Goal: Information Seeking & Learning: Learn about a topic

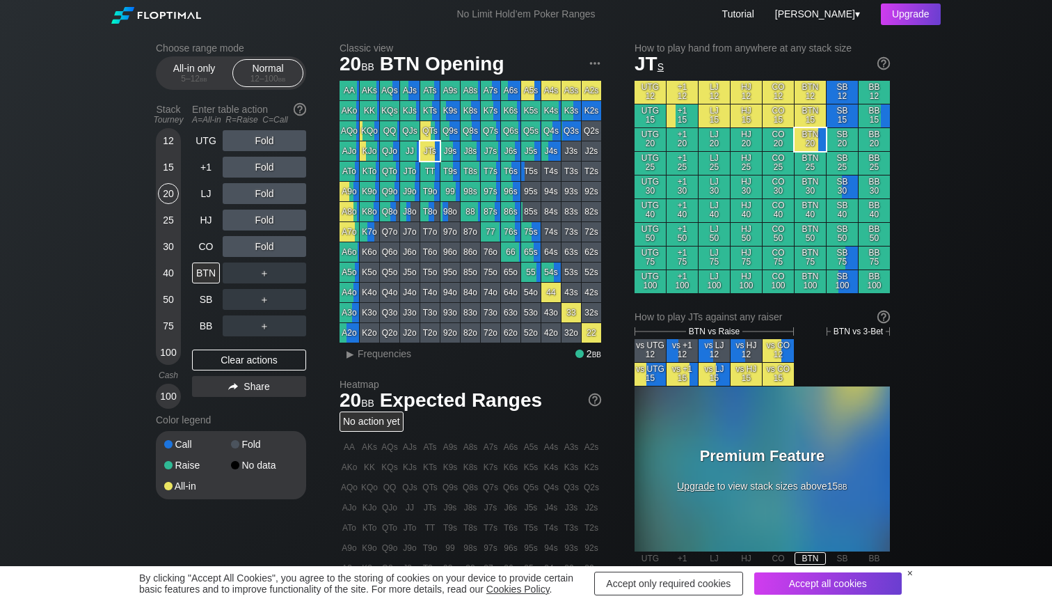
scroll to position [171, 0]
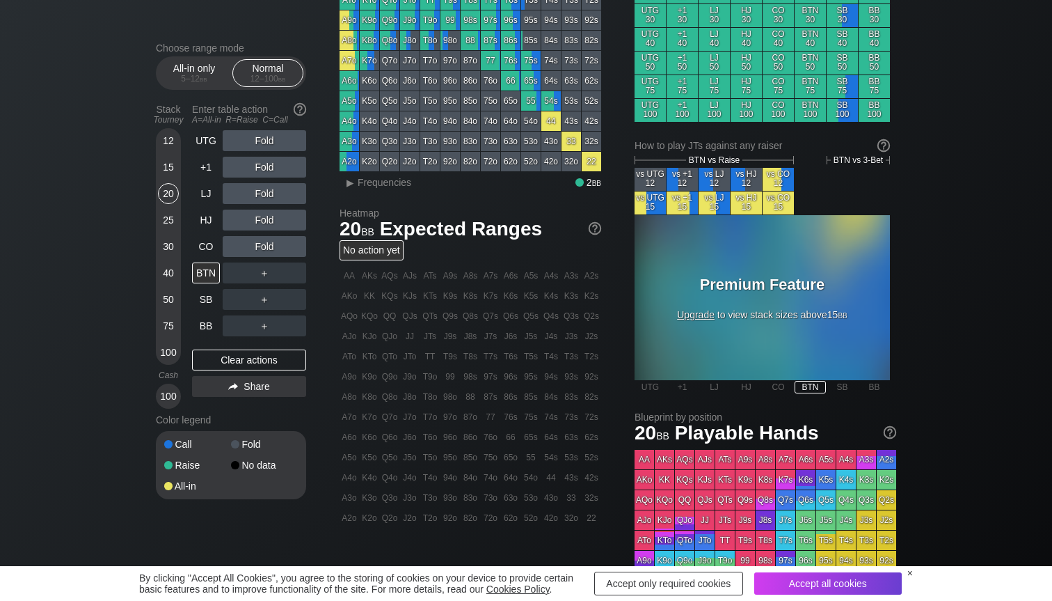
click at [706, 321] on div "Premium Feature Upgrade to view stack sizes above 15 bb" at bounding box center [762, 297] width 255 height 165
click at [698, 315] on span "Upgrade" at bounding box center [696, 314] width 38 height 11
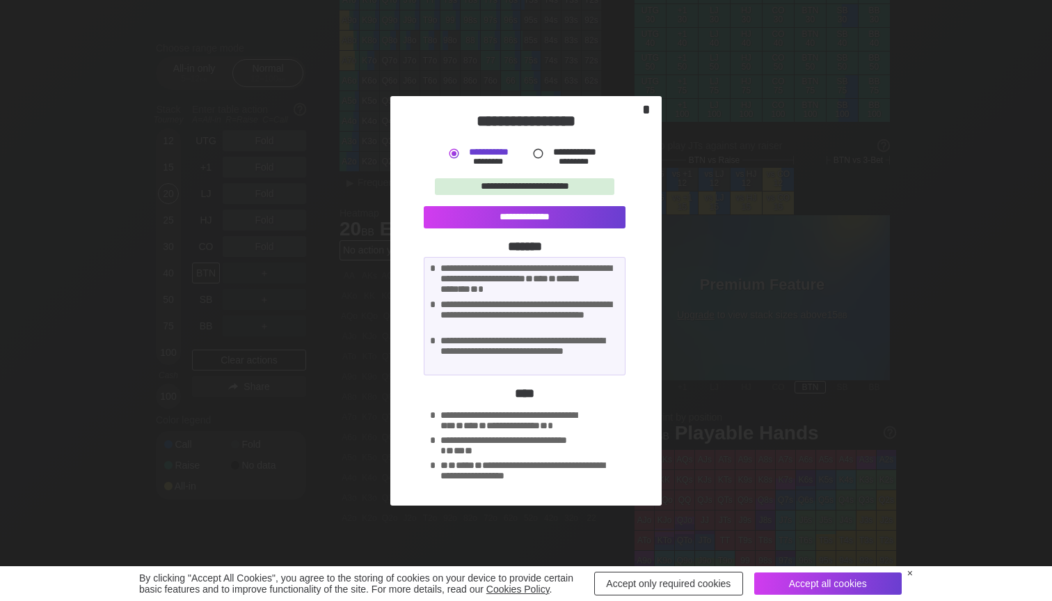
click at [645, 108] on div "*" at bounding box center [646, 110] width 19 height 16
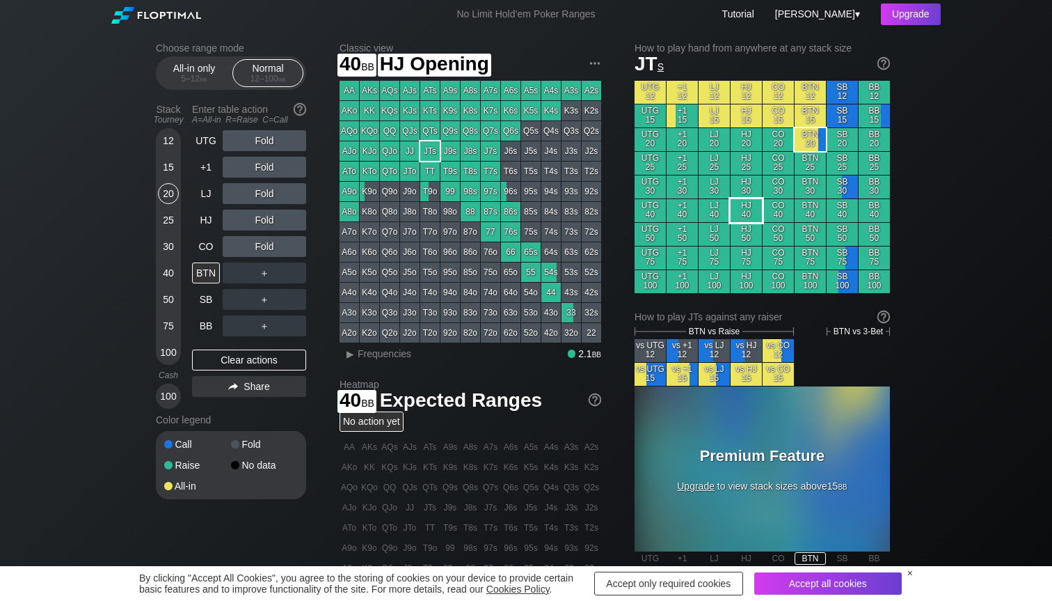
scroll to position [0, 0]
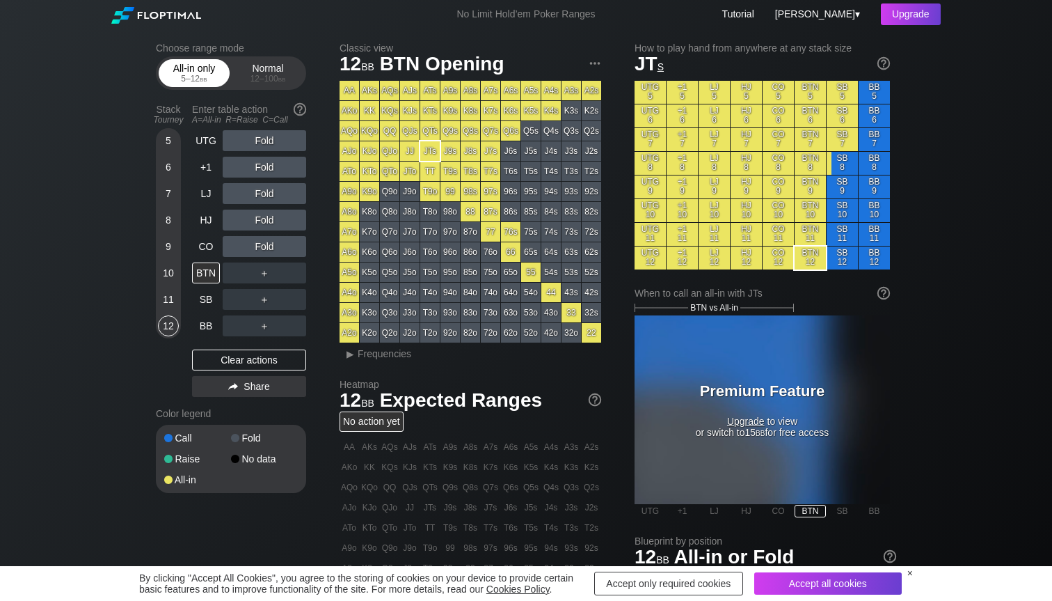
click at [189, 68] on div "All-in only 5 – 12 bb" at bounding box center [194, 73] width 64 height 26
click at [253, 71] on div "Normal 12 – 100 bb" at bounding box center [268, 73] width 64 height 26
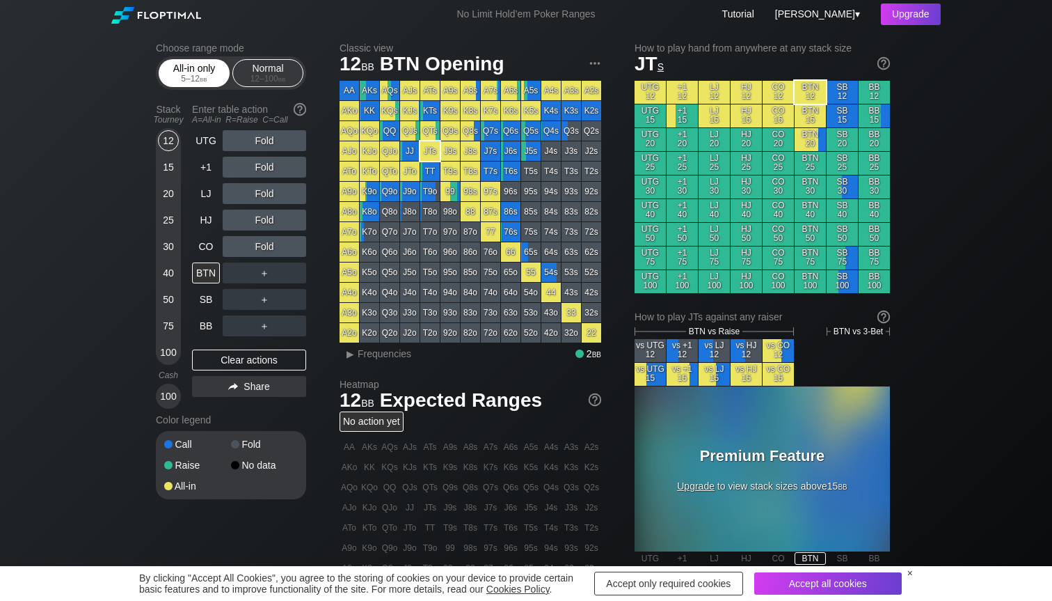
click at [204, 72] on div "All-in only 5 – 12 bb" at bounding box center [194, 73] width 64 height 26
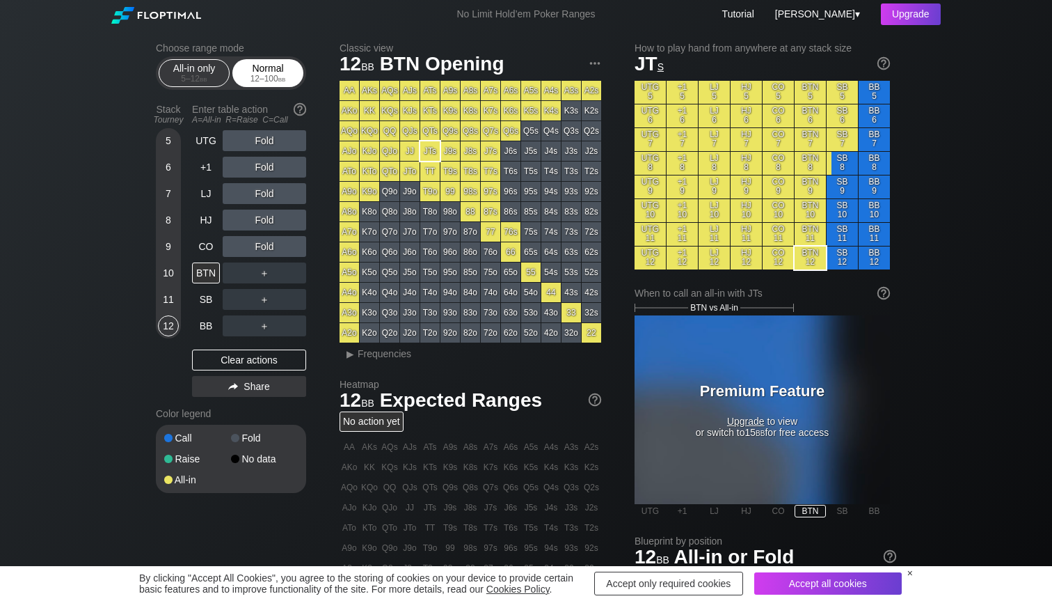
click at [267, 74] on div "12 – 100 bb" at bounding box center [268, 79] width 58 height 10
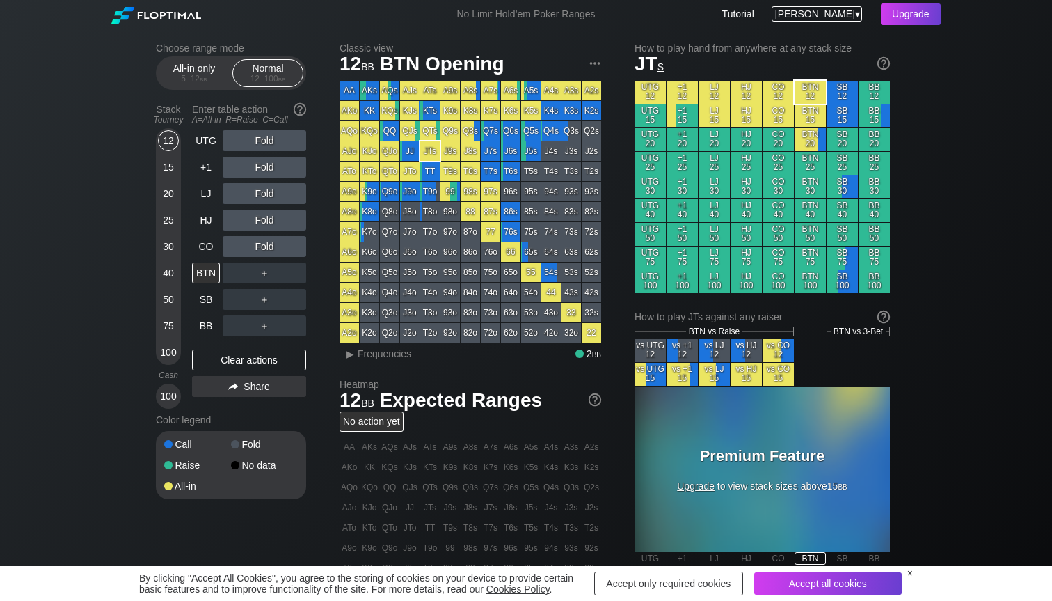
click at [832, 16] on span "[PERSON_NAME]" at bounding box center [815, 13] width 80 height 11
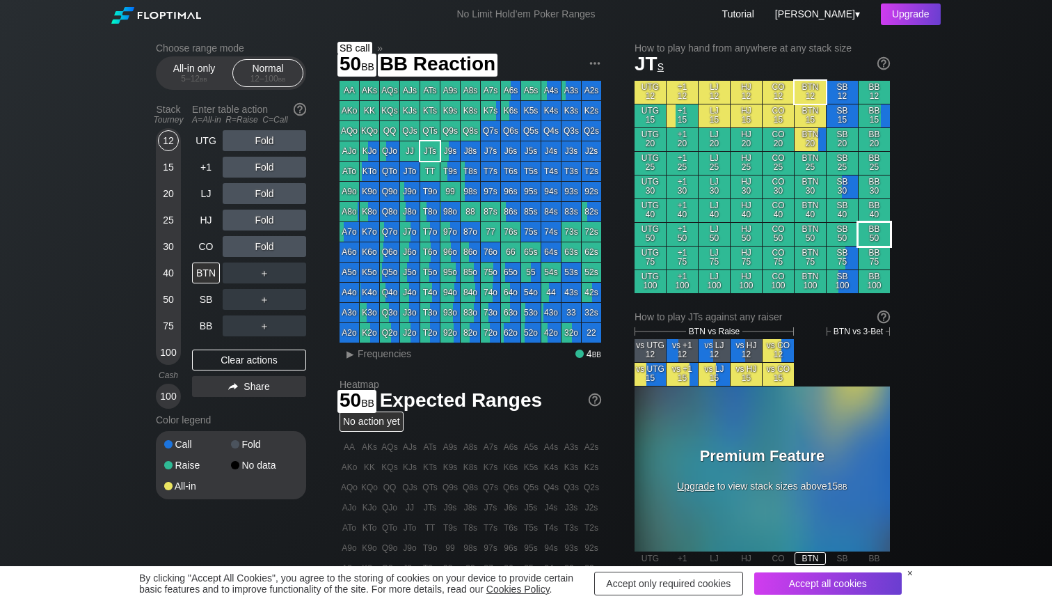
click at [878, 232] on div "BB 50" at bounding box center [874, 234] width 31 height 23
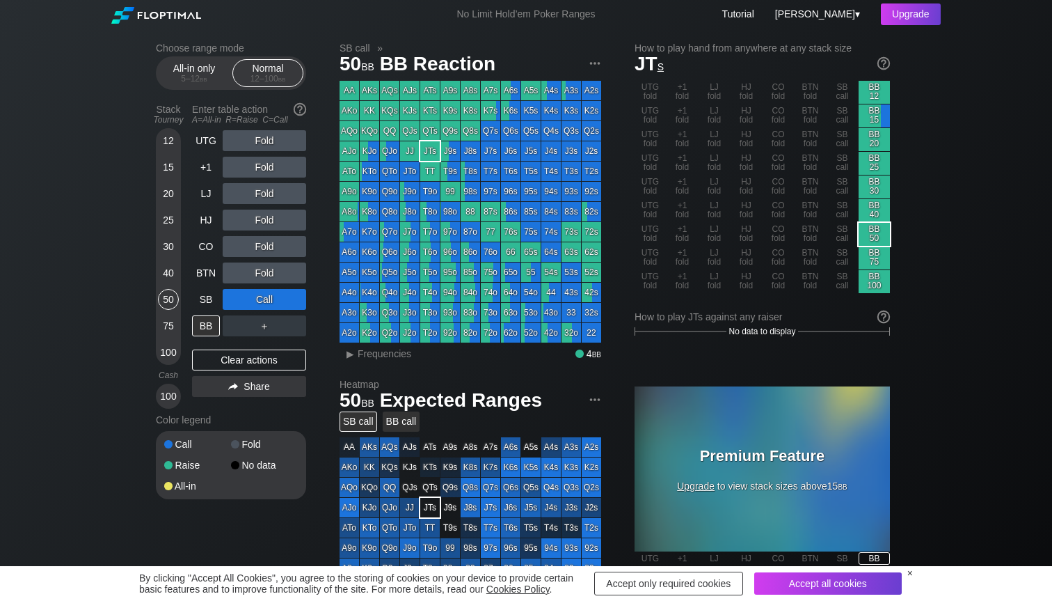
click at [399, 423] on div "BB call" at bounding box center [402, 421] width 38 height 20
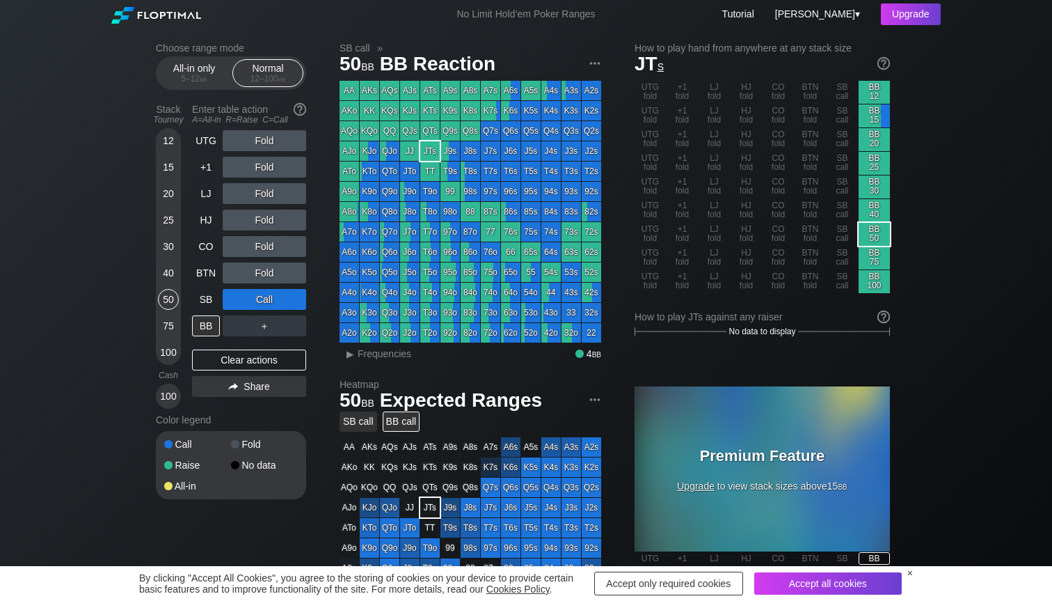
click at [355, 424] on div "SB call" at bounding box center [359, 421] width 38 height 20
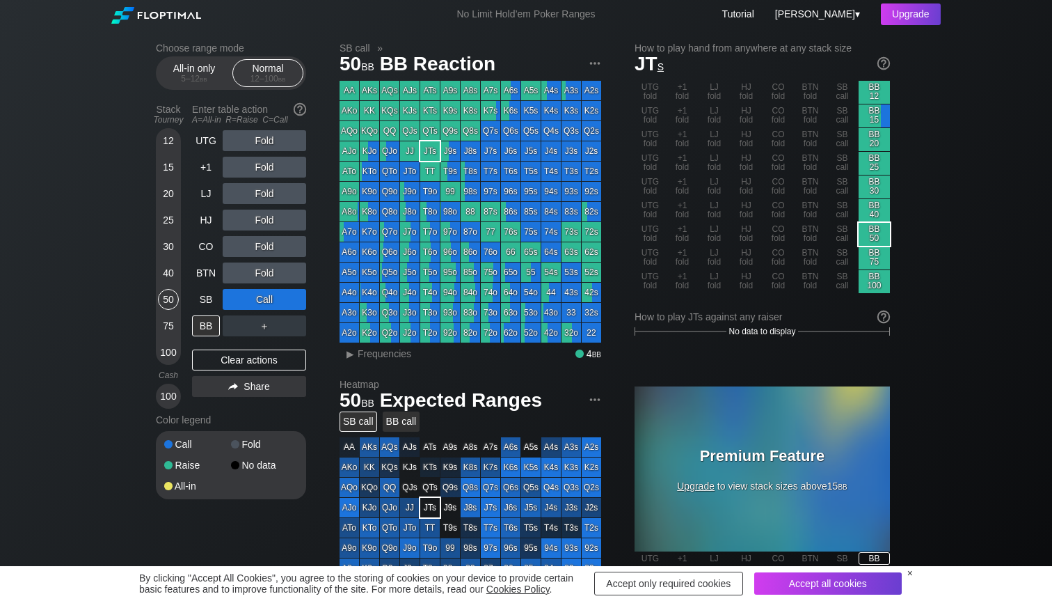
click at [399, 420] on div "BB call" at bounding box center [402, 421] width 38 height 20
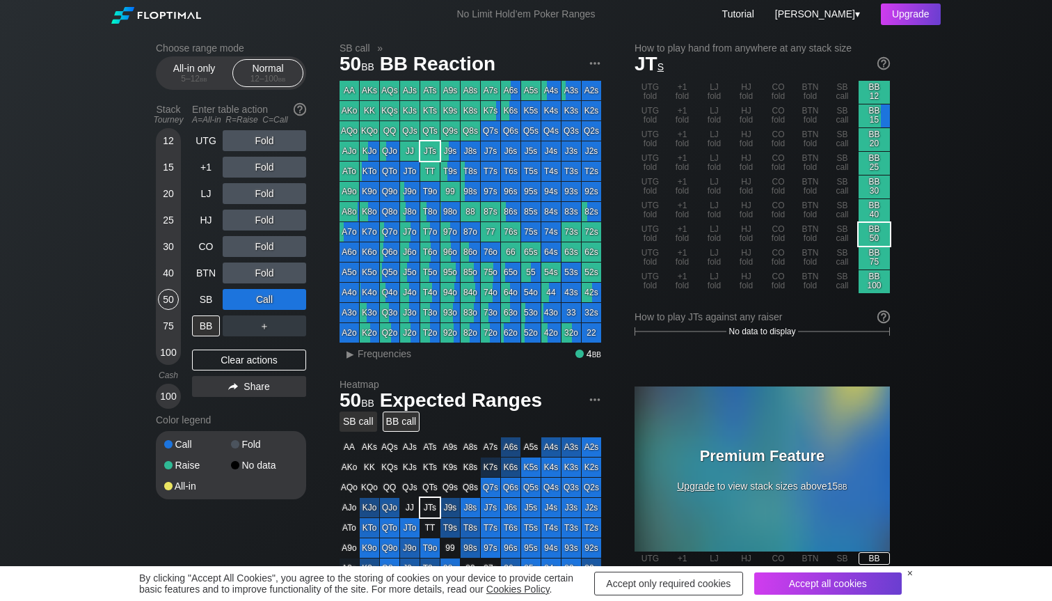
click at [346, 422] on div "SB call" at bounding box center [359, 421] width 38 height 20
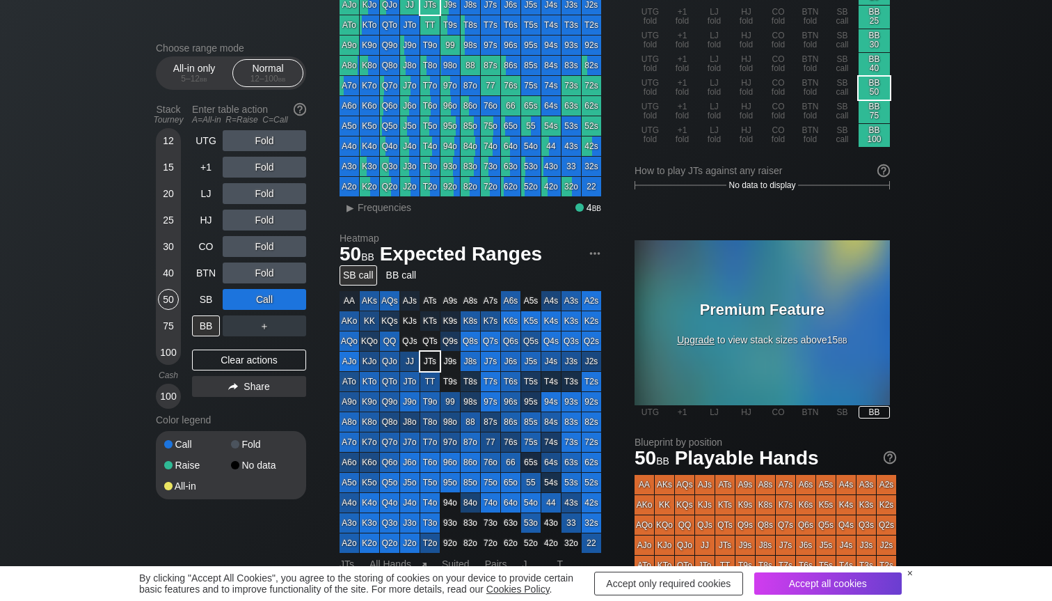
scroll to position [150, 0]
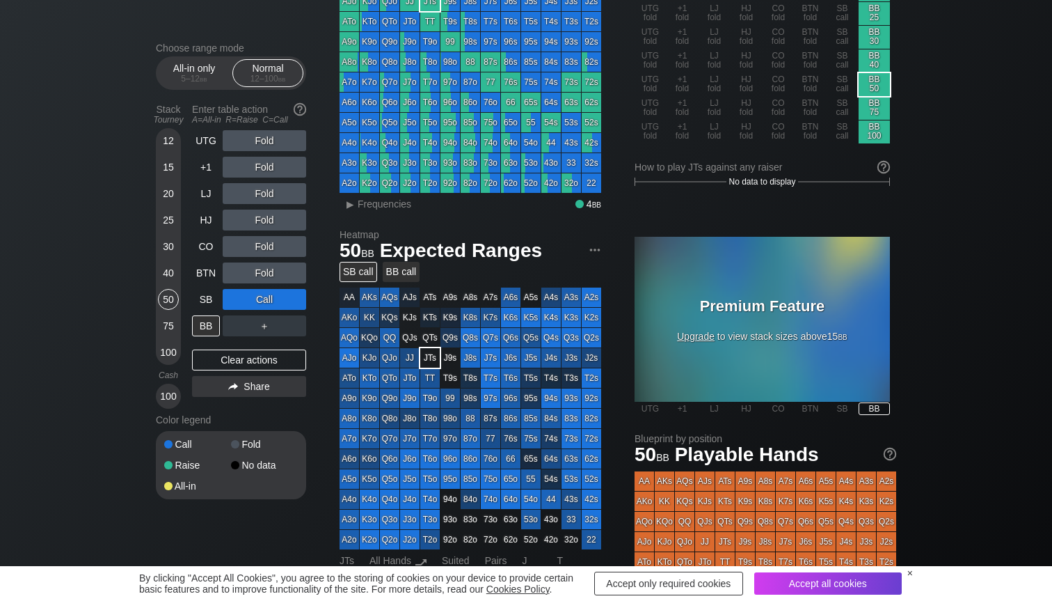
click at [408, 276] on div "BB call" at bounding box center [402, 272] width 38 height 20
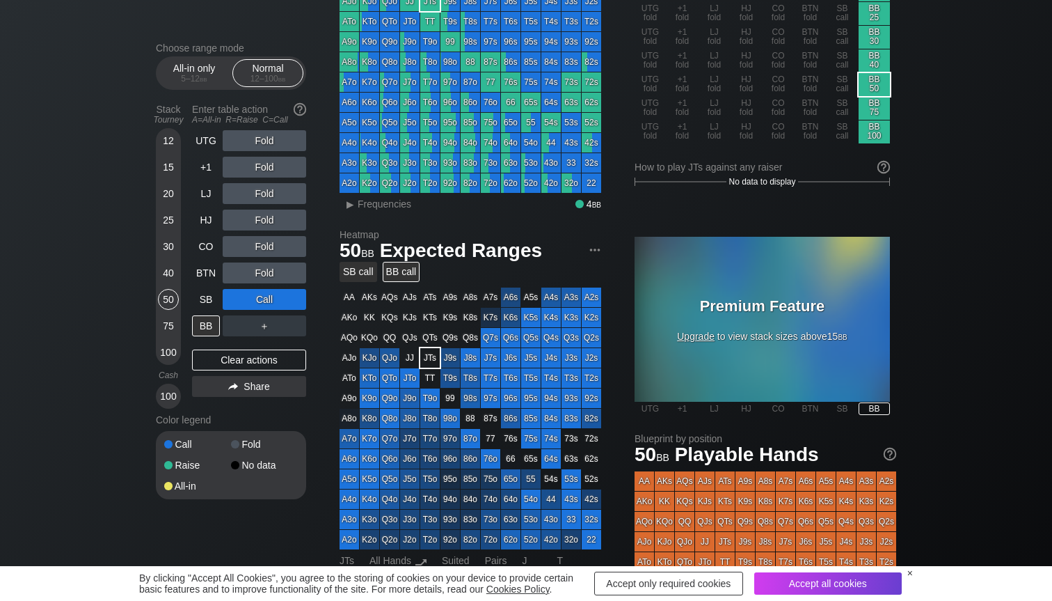
click at [359, 271] on div "SB call" at bounding box center [359, 272] width 38 height 20
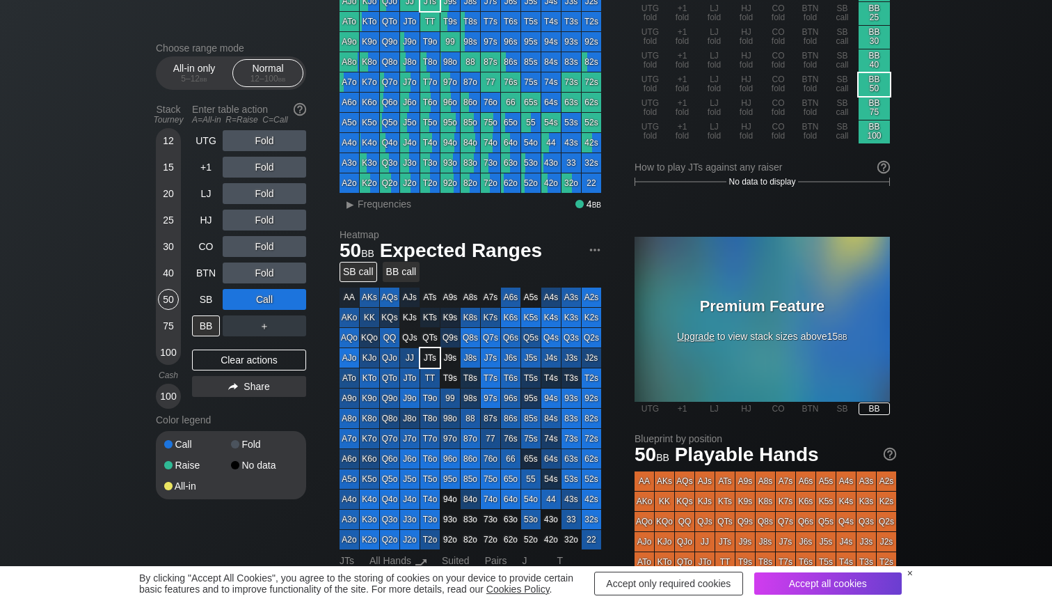
click at [397, 278] on div "BB call" at bounding box center [402, 272] width 38 height 20
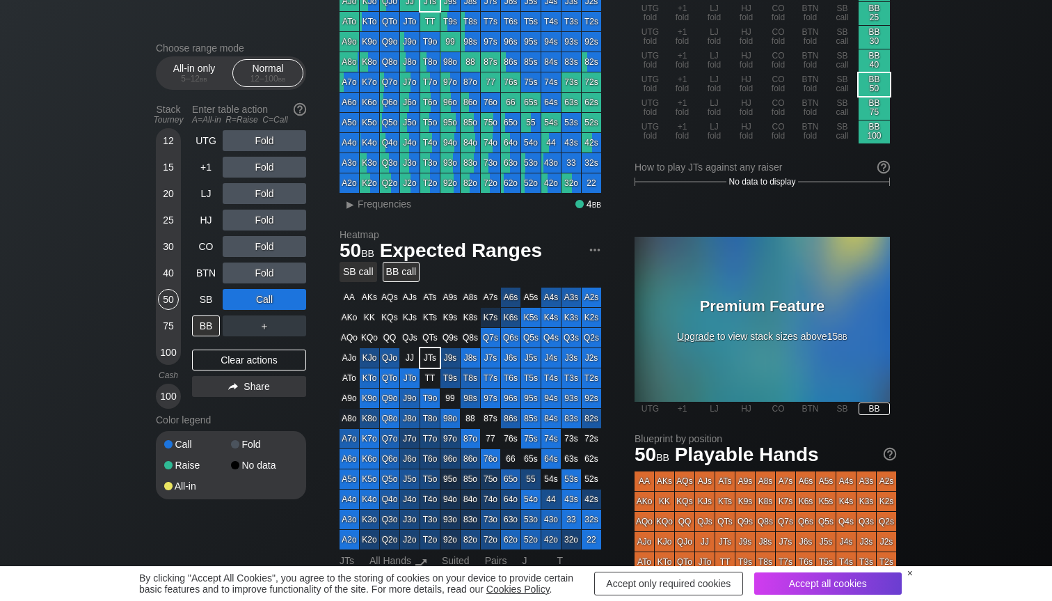
click at [344, 273] on div "SB call" at bounding box center [359, 272] width 38 height 20
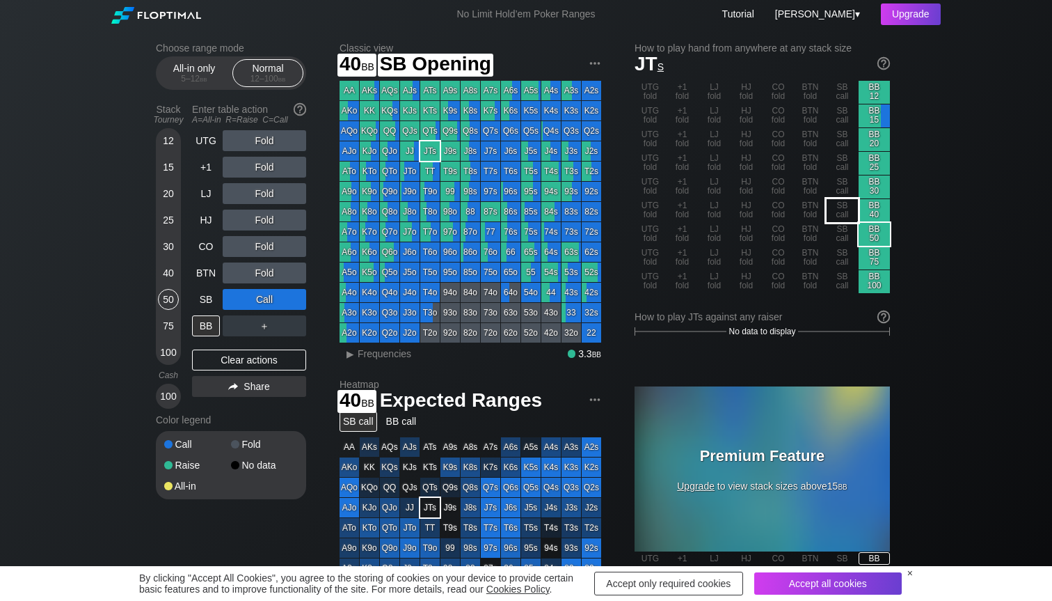
scroll to position [0, 0]
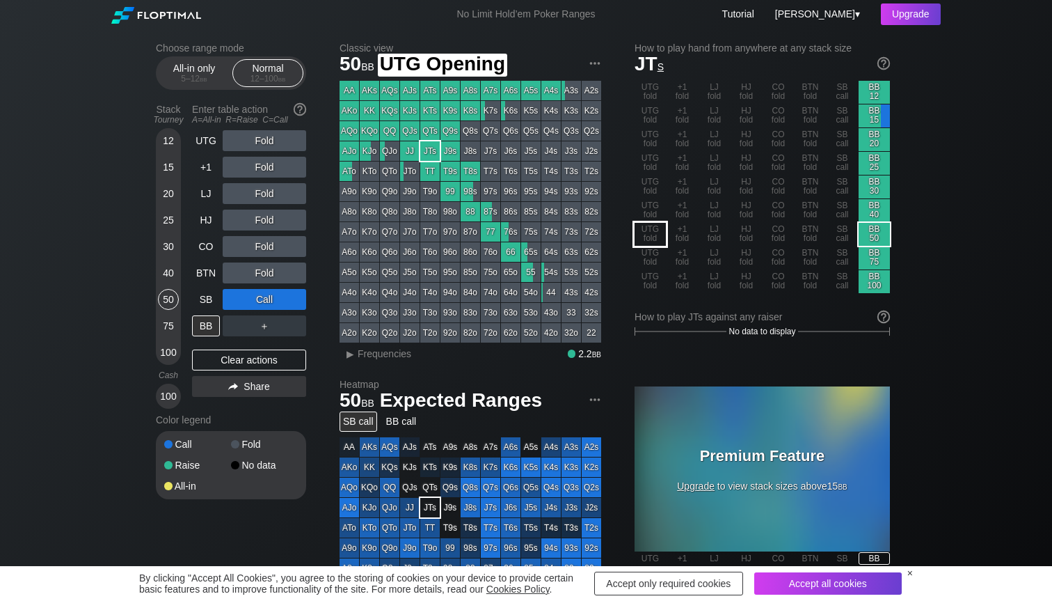
click at [662, 230] on div "UTG fold" at bounding box center [650, 234] width 31 height 23
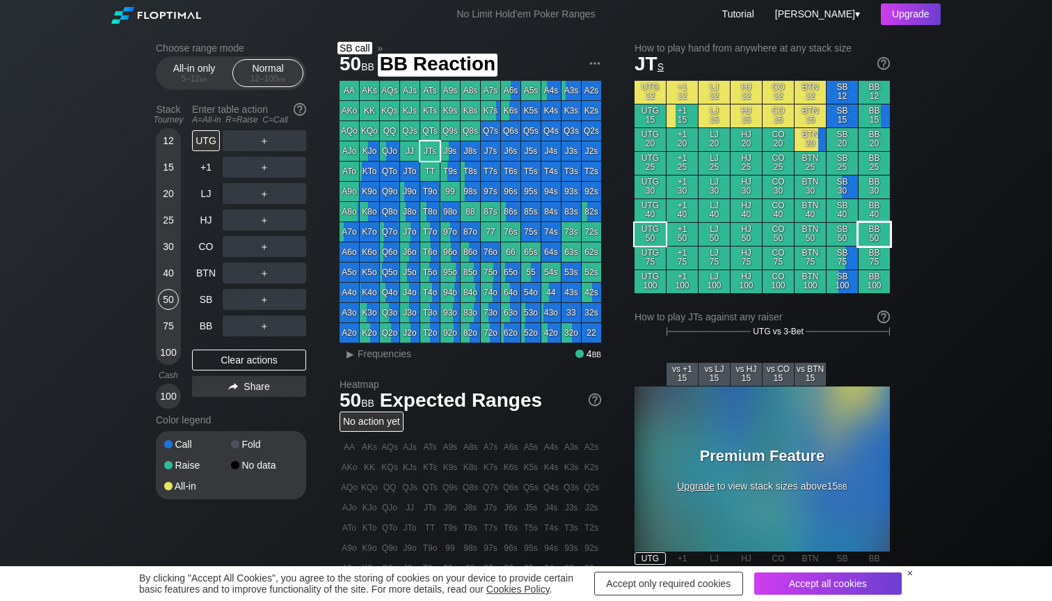
click at [875, 239] on div "BB 50" at bounding box center [874, 234] width 31 height 23
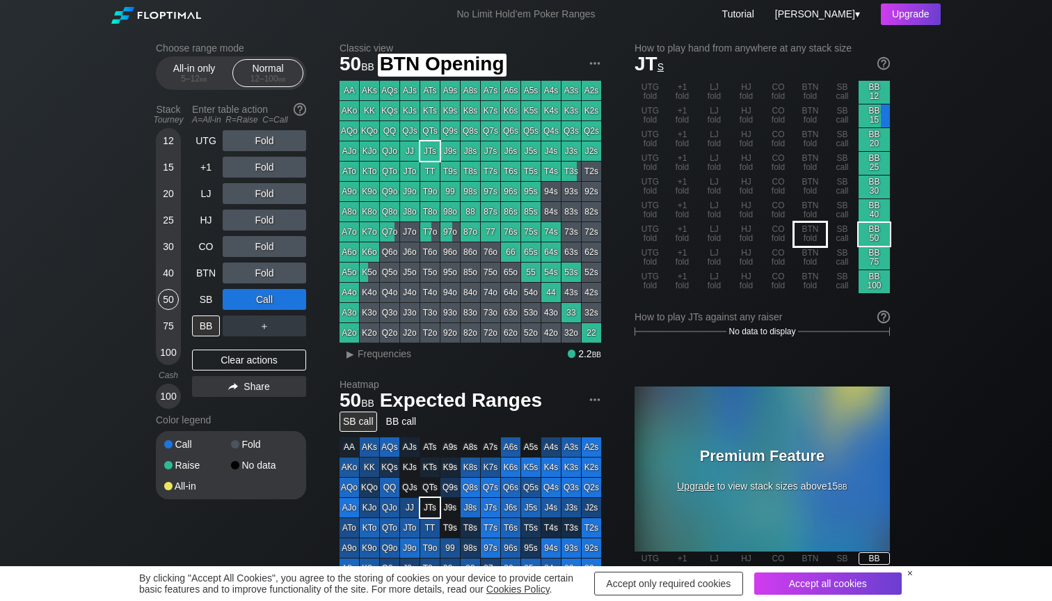
click at [804, 228] on div "BTN fold" at bounding box center [810, 234] width 31 height 23
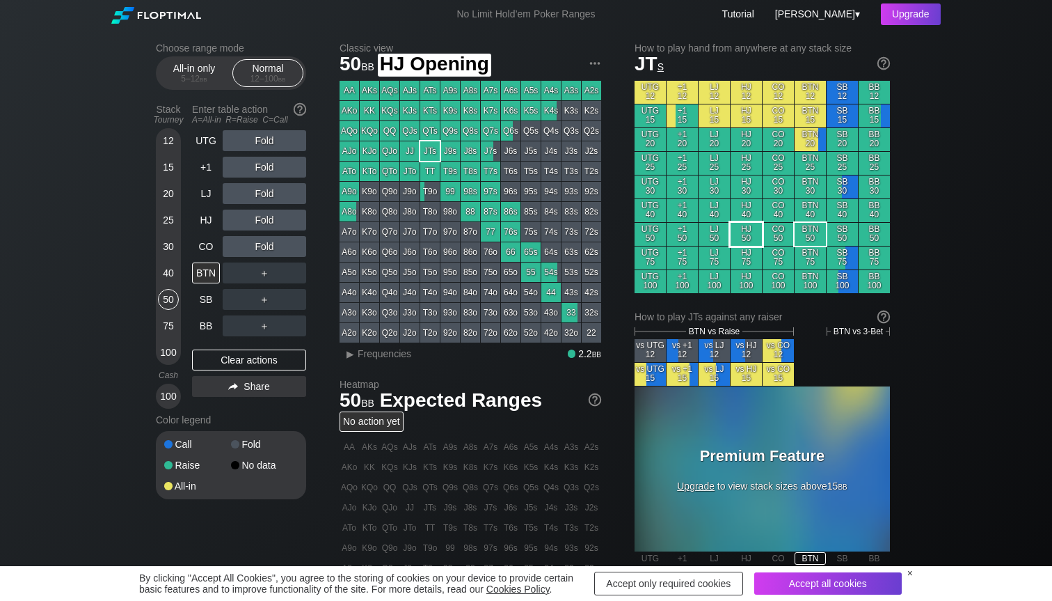
click at [746, 235] on div "HJ 50" at bounding box center [746, 234] width 31 height 23
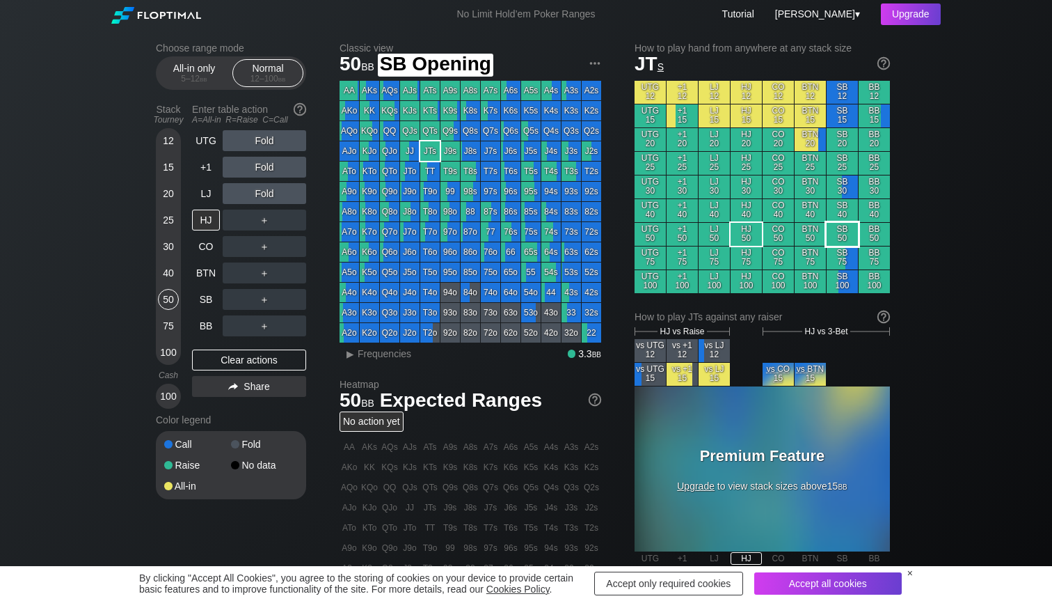
click at [834, 231] on div "SB 50" at bounding box center [842, 234] width 31 height 23
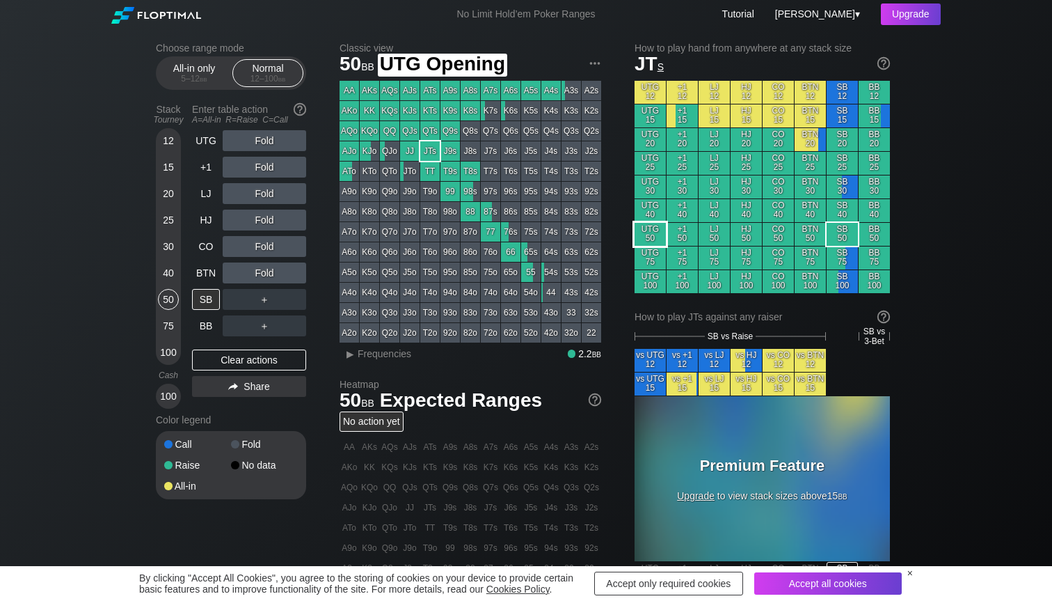
click at [649, 228] on div "UTG 50" at bounding box center [650, 234] width 31 height 23
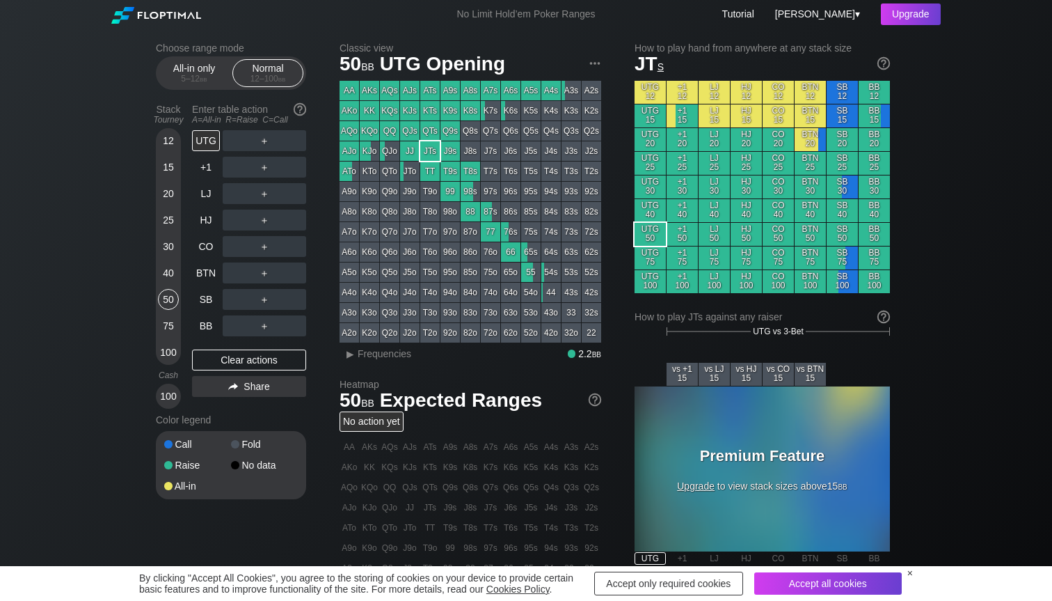
drag, startPoint x: 683, startPoint y: 317, endPoint x: 808, endPoint y: 317, distance: 124.6
click at [808, 317] on div "How to play JTs against any raiser" at bounding box center [762, 316] width 255 height 11
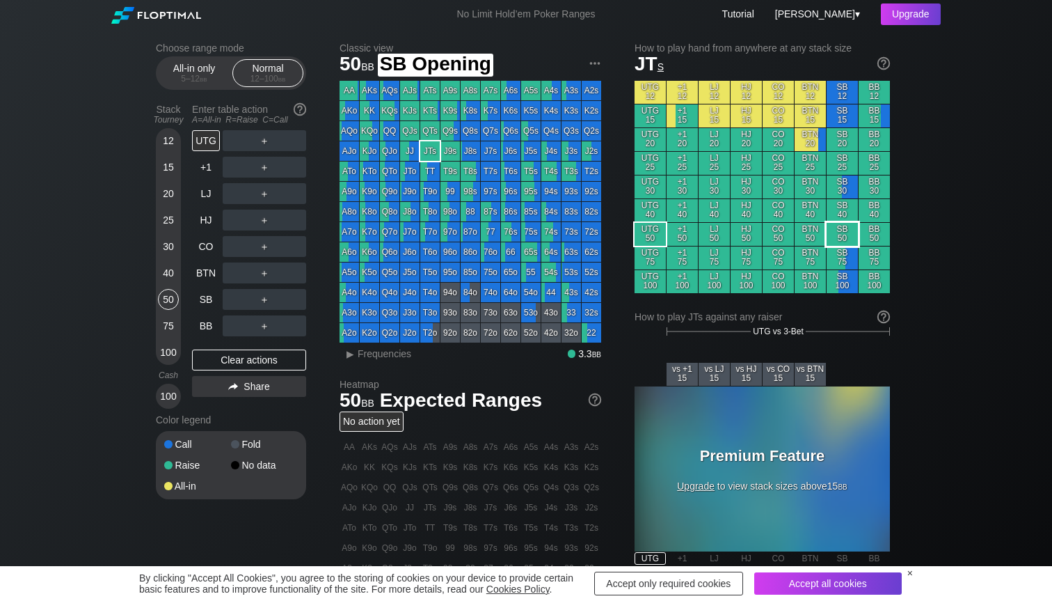
click at [852, 236] on div "SB 50" at bounding box center [842, 234] width 31 height 23
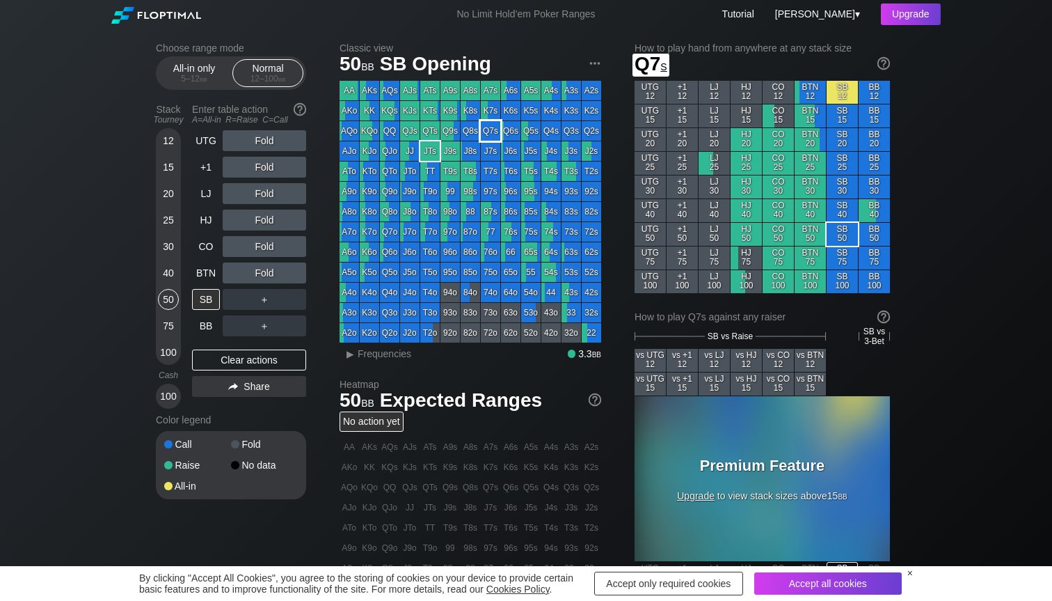
click at [495, 132] on div "Q7s" at bounding box center [490, 130] width 19 height 19
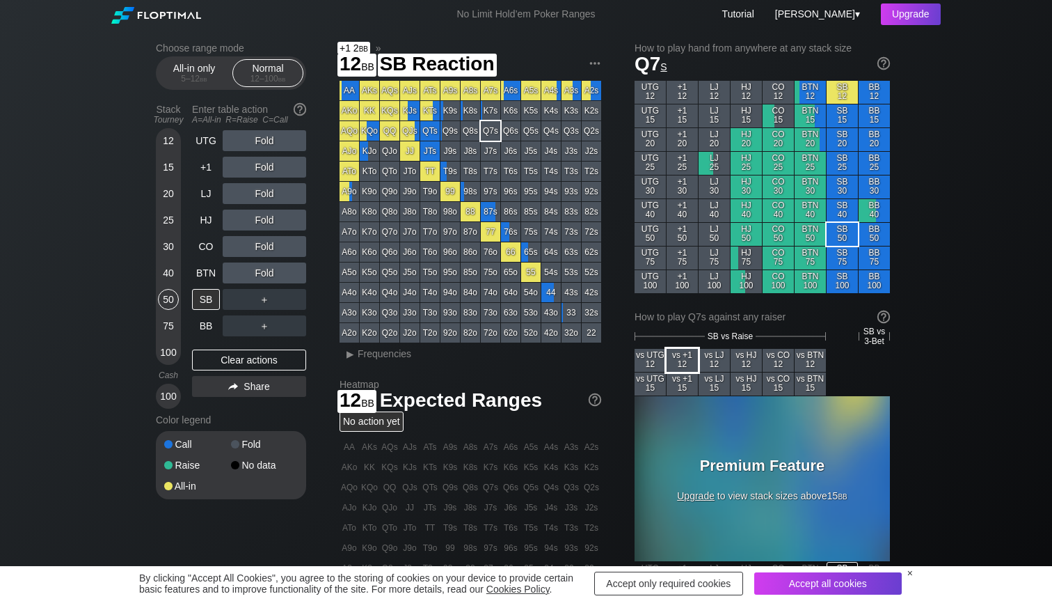
click at [688, 363] on div "vs +1 12" at bounding box center [682, 360] width 31 height 23
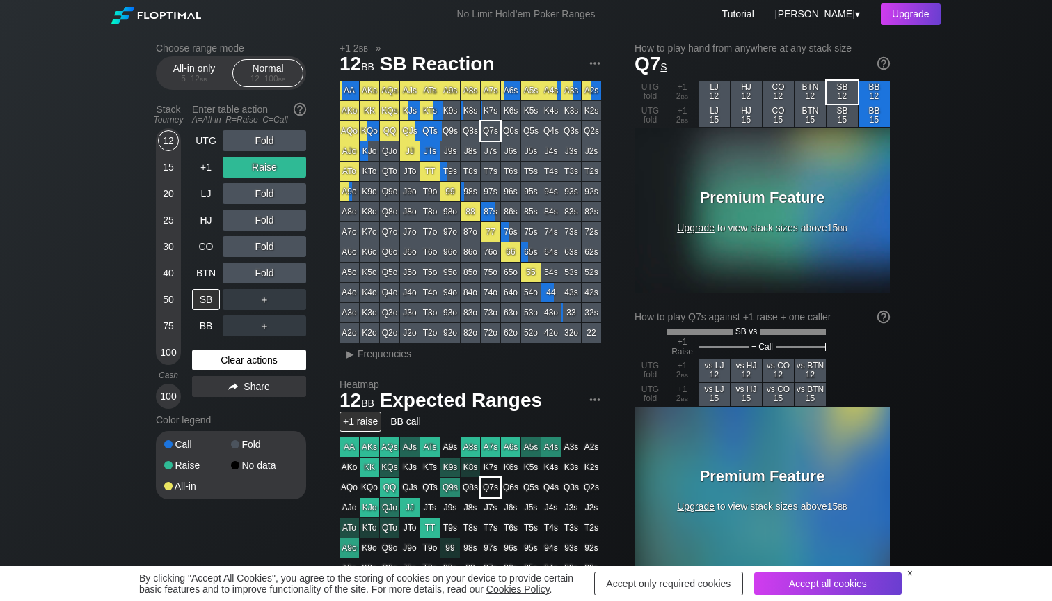
click at [245, 360] on div "Clear actions" at bounding box center [249, 359] width 114 height 21
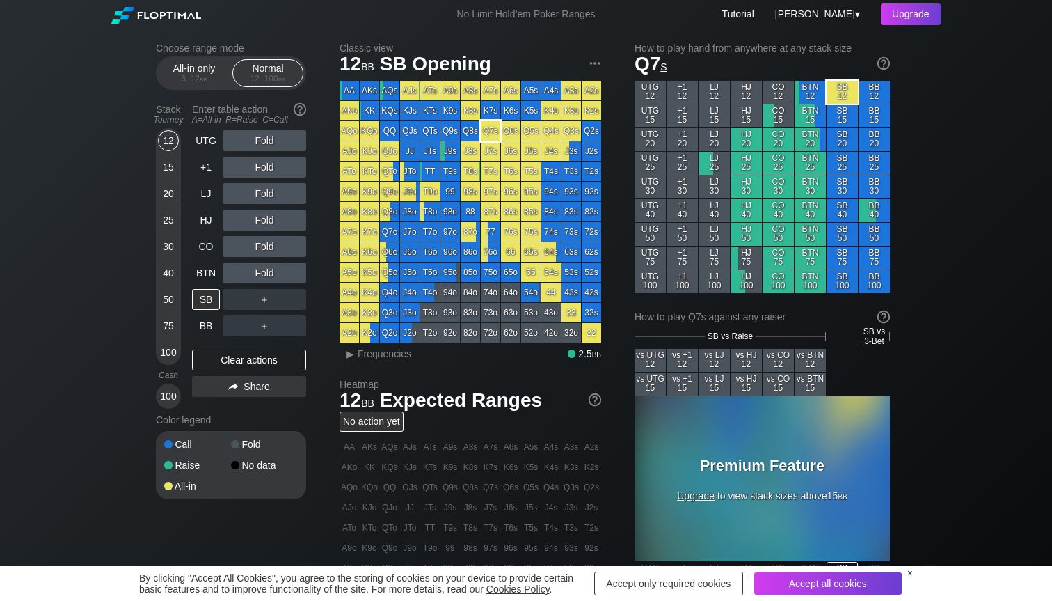
click at [480, 129] on div "AA AKs AQs AJs ATs A9s A8s A7s A6s A5s A4s A3s A2s AKo KK KQs KJs KTs K9s K8s K…" at bounding box center [471, 212] width 262 height 262
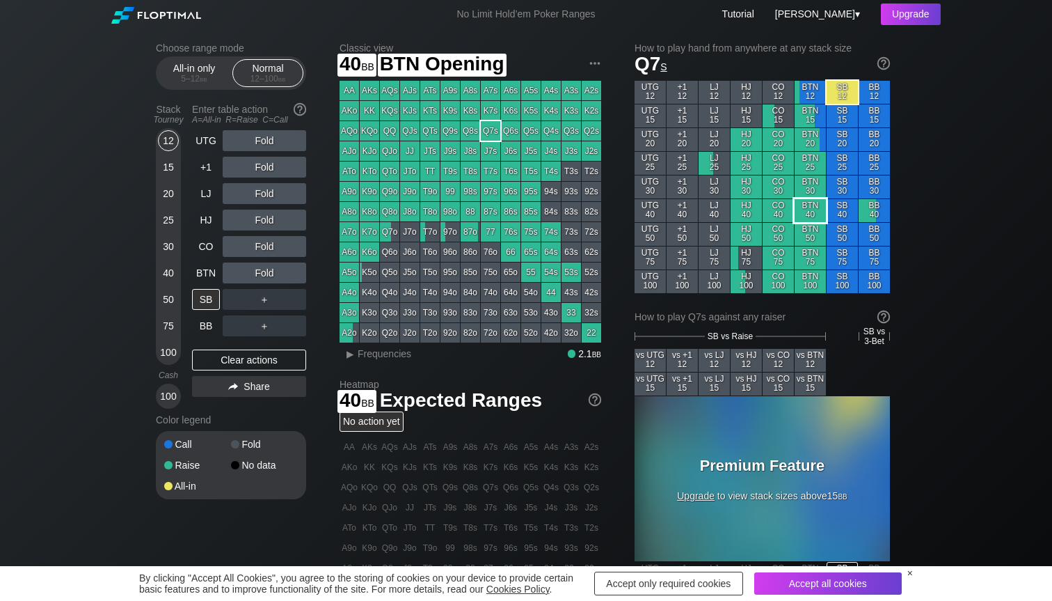
click at [811, 209] on div "BTN 40" at bounding box center [810, 210] width 31 height 23
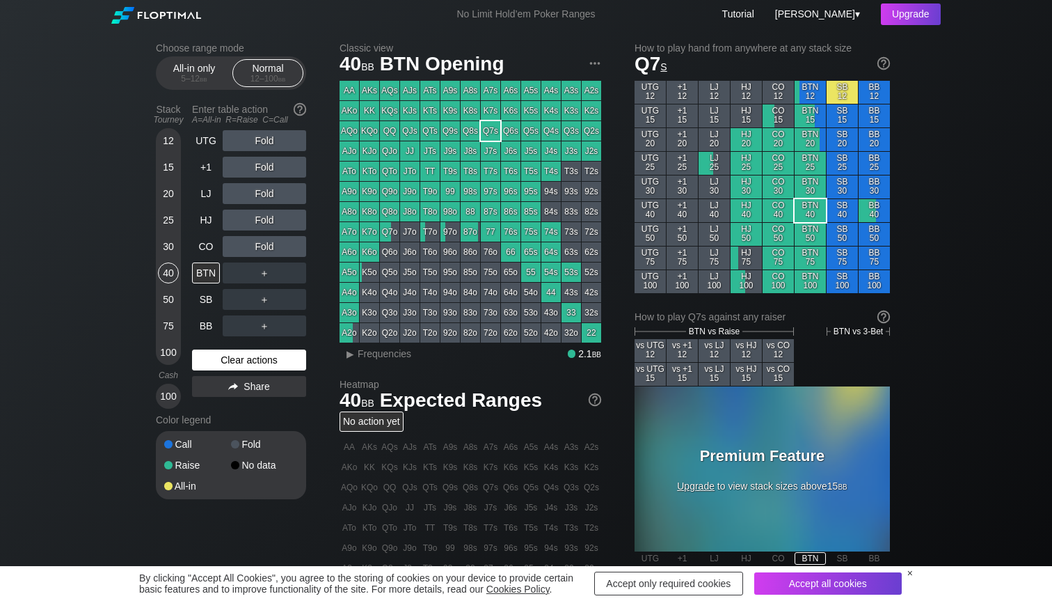
click at [255, 360] on div "Clear actions" at bounding box center [249, 359] width 114 height 21
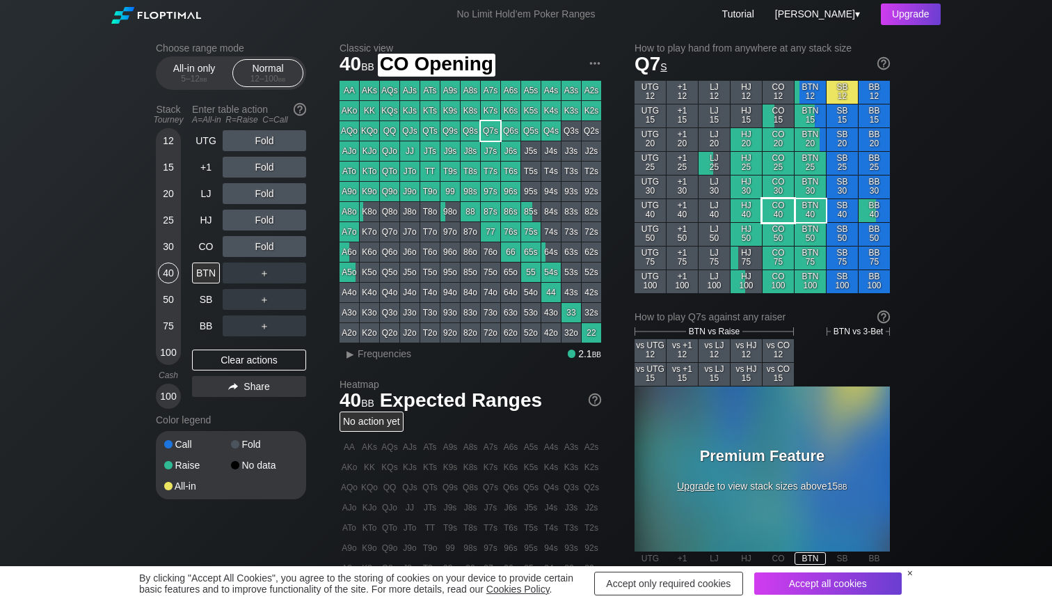
click at [807, 202] on div "BTN 40" at bounding box center [810, 210] width 31 height 23
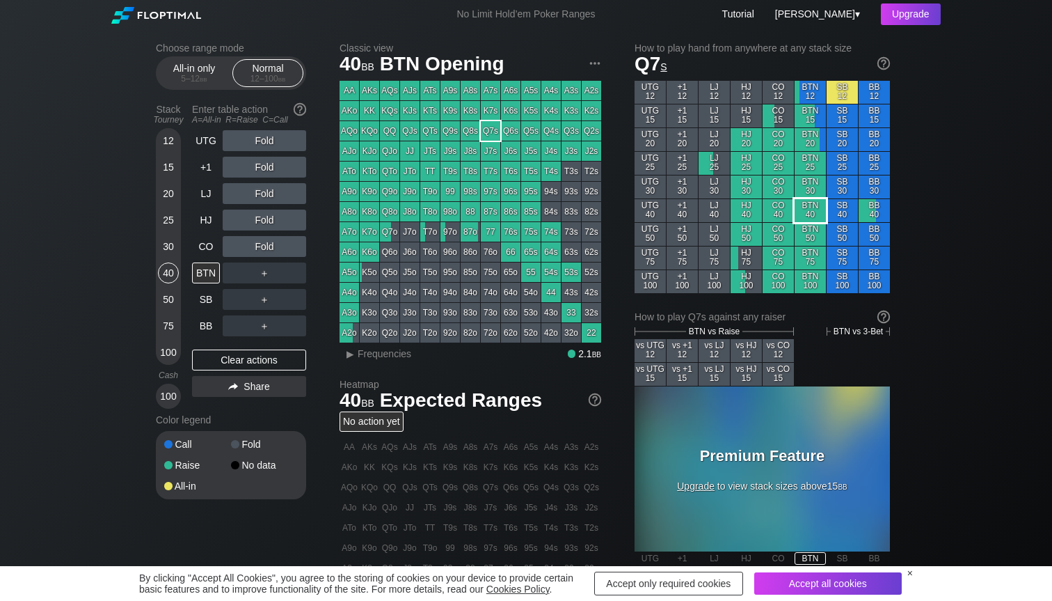
click at [805, 232] on div "BTN 50" at bounding box center [810, 234] width 31 height 23
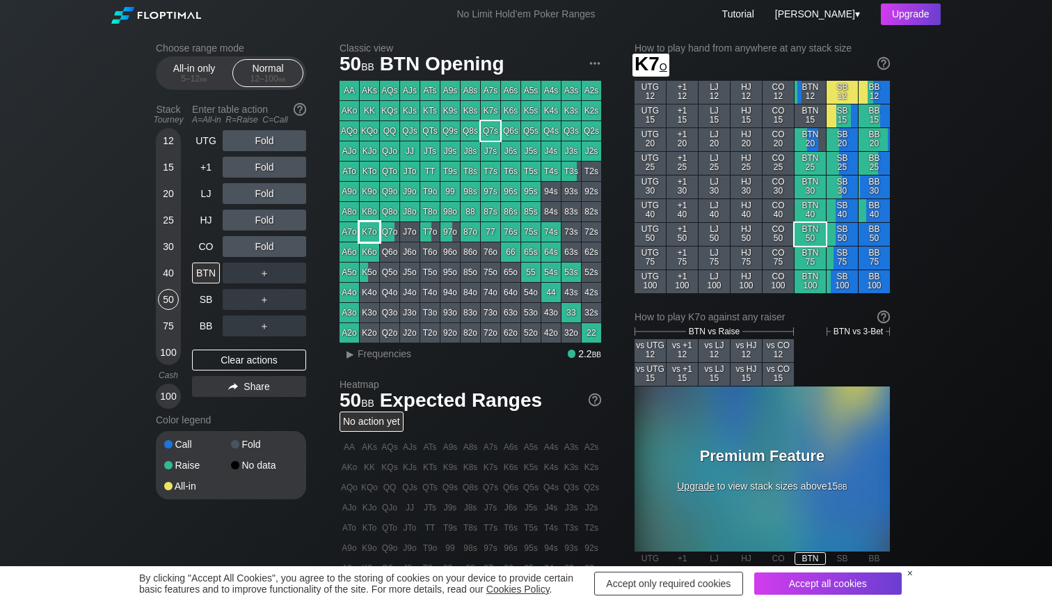
click at [361, 235] on div "K7o" at bounding box center [369, 231] width 19 height 19
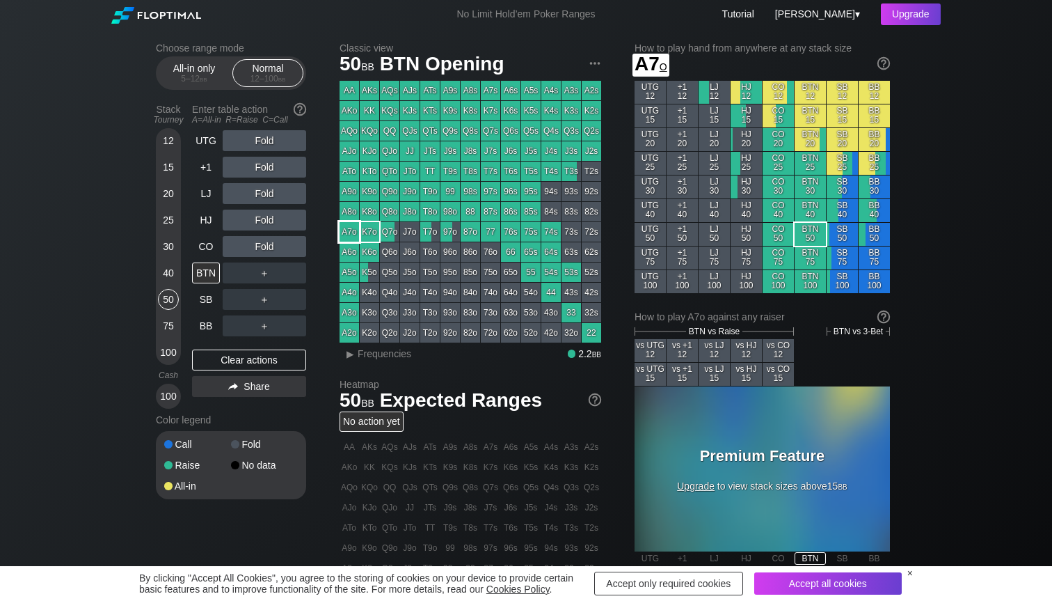
click at [350, 236] on div "A7o" at bounding box center [349, 231] width 19 height 19
